Goal: Task Accomplishment & Management: Manage account settings

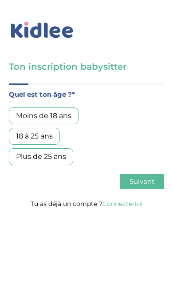
click at [25, 137] on div "18 à 25 ans" at bounding box center [34, 136] width 51 height 17
click at [154, 184] on span "Suivant" at bounding box center [142, 181] width 25 height 8
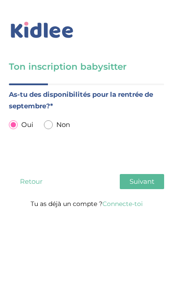
click at [135, 203] on link "Connecte-toi" at bounding box center [123, 204] width 40 height 8
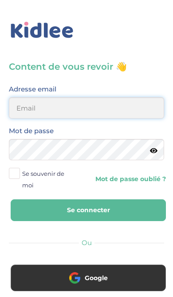
click at [23, 112] on input "email" at bounding box center [87, 107] width 156 height 21
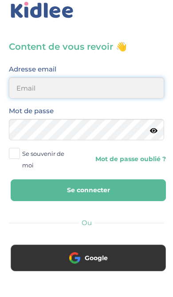
type input "adouni.marois.01.03@gmail.com"
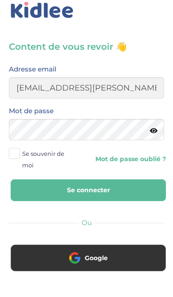
scroll to position [20, 0]
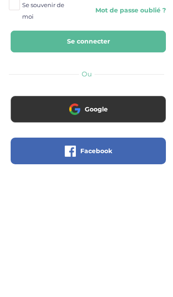
click at [28, 224] on button "Google" at bounding box center [89, 237] width 156 height 27
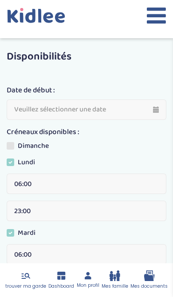
click at [158, 111] on input "text" at bounding box center [87, 110] width 160 height 20
type input "26-08-2025"
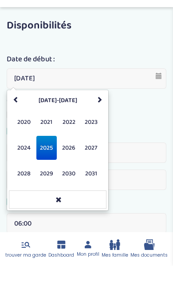
click at [52, 167] on span "2025" at bounding box center [46, 179] width 20 height 24
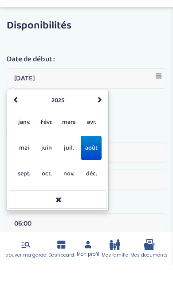
click at [96, 167] on span "août" at bounding box center [91, 179] width 20 height 24
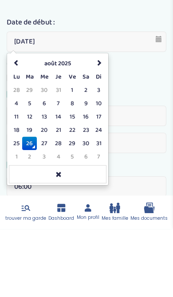
click at [32, 205] on td "26" at bounding box center [29, 211] width 15 height 13
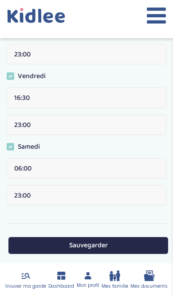
scroll to position [403, 0]
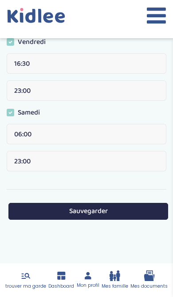
click at [114, 210] on button "Sauvegarder" at bounding box center [88, 211] width 160 height 16
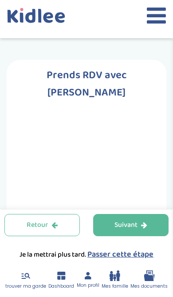
click at [112, 261] on span "Passer cette étape" at bounding box center [121, 255] width 66 height 12
click at [111, 256] on span "Passer cette étape" at bounding box center [121, 255] width 66 height 12
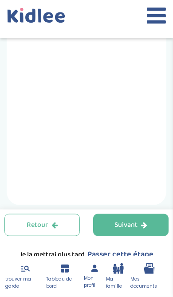
scroll to position [277, 0]
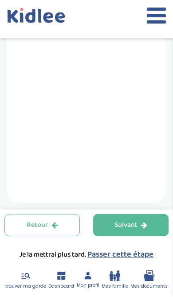
click at [67, 274] on link "Dashboard" at bounding box center [61, 281] width 26 height 20
click at [64, 278] on icon at bounding box center [61, 276] width 8 height 8
click at [94, 282] on span "Mon profil" at bounding box center [88, 285] width 23 height 7
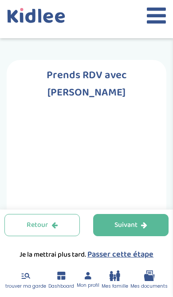
click at [155, 19] on icon at bounding box center [156, 15] width 19 height 22
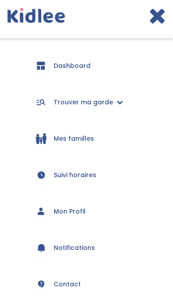
click at [63, 104] on span "Trouver ma garde" at bounding box center [84, 102] width 60 height 9
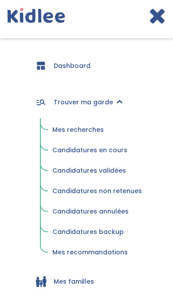
click at [75, 131] on span "Mes recherches" at bounding box center [78, 129] width 52 height 9
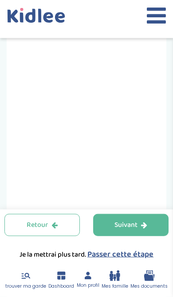
scroll to position [104, 0]
